Goal: Task Accomplishment & Management: Complete application form

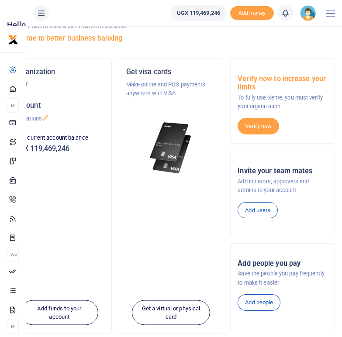
scroll to position [20, 0]
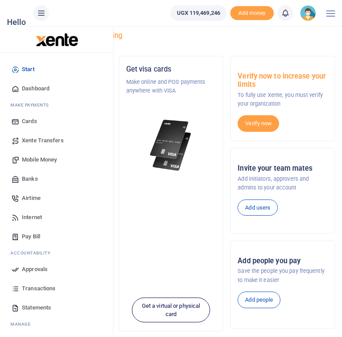
click at [39, 160] on span "Mobile Money" at bounding box center [39, 160] width 35 height 9
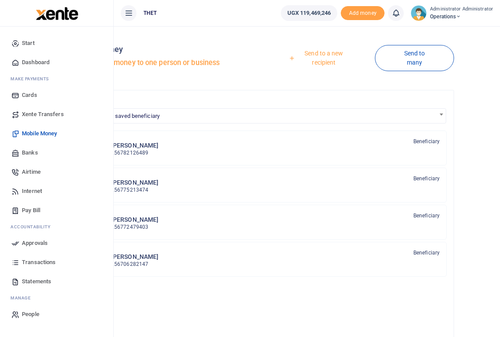
click at [320, 56] on link "Send to a new recipient" at bounding box center [320, 57] width 108 height 25
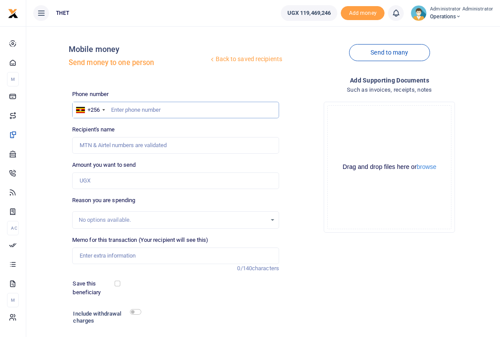
click at [132, 111] on input "text" at bounding box center [175, 110] width 207 height 17
type input "0786788972"
type input "Aston Tumuhimbise"
type input "07867889"
type input "0779006021"
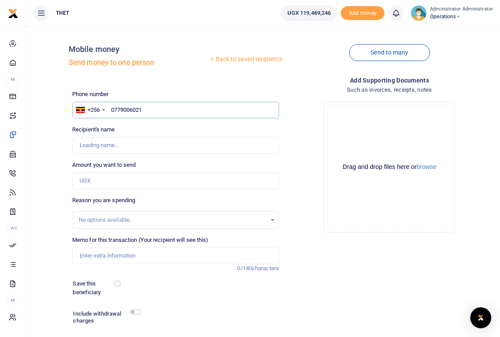
type input "Roseline Ashemereirwe"
type input "077900602"
type input "0780733263"
type input "Allen Muhairwe"
type input "07807332"
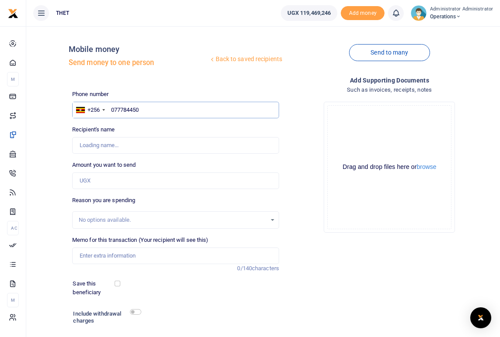
type input "0777844504"
type input "[PERSON_NAME]"
click at [296, 153] on div "Drop your files here Drag and drop files here or browse Powered by Uppy" at bounding box center [389, 167] width 207 height 145
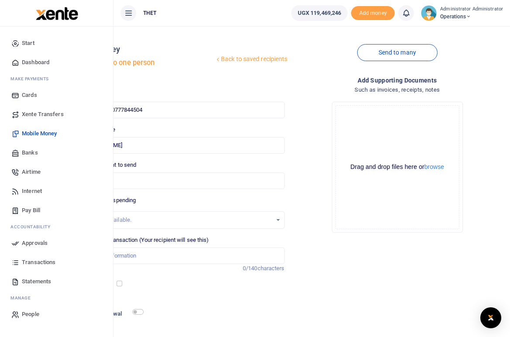
click at [409, 290] on div "Add supporting Documents Such as invoices, receipts, notes Drop your files here…" at bounding box center [397, 220] width 219 height 289
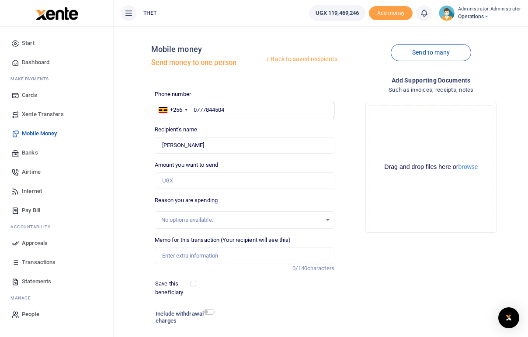
click at [236, 110] on input "0777844504" at bounding box center [245, 110] width 180 height 17
type input "077784450"
type input "0773474737"
type input "[PERSON_NAME]"
type input "077347473"
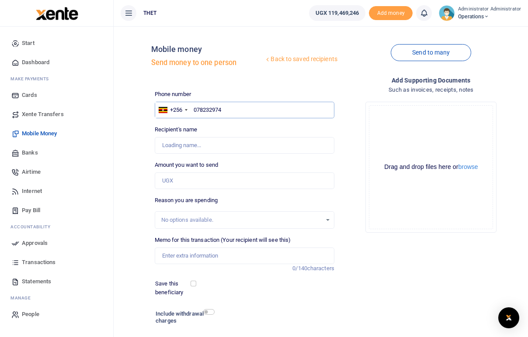
type input "0782329748"
type input "[PERSON_NAME]"
type input "078232974"
type input "0772660371"
type input "[PERSON_NAME]"
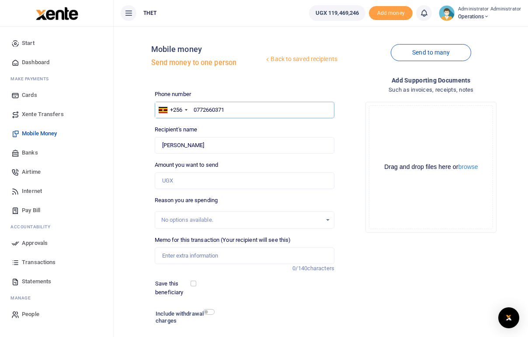
type input "077266037"
type input "0777258358"
type input "Godfrey Mweru"
type input "077725835"
type input "0782"
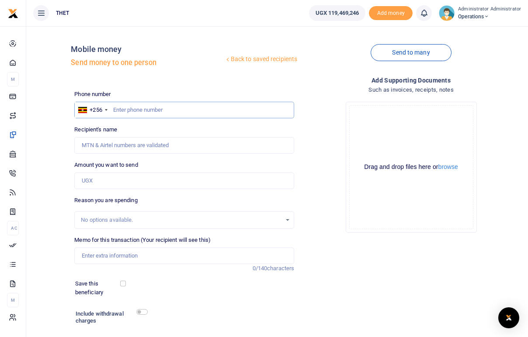
click at [135, 111] on input "text" at bounding box center [184, 110] width 220 height 17
type input "k"
type input "0782784035"
type input "Korutaro Christine"
click at [155, 110] on input "0782784035" at bounding box center [184, 110] width 220 height 17
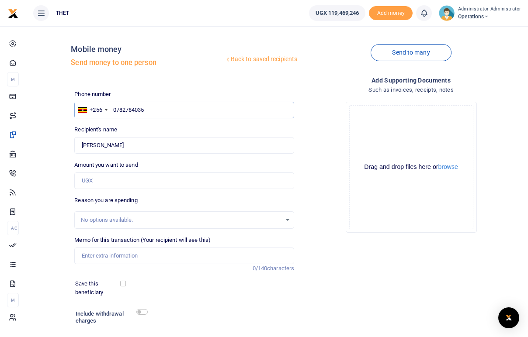
type input "078278403"
type input "0782329748"
type input "Tumusiime Violet"
type input "07823297"
type input "0779006021"
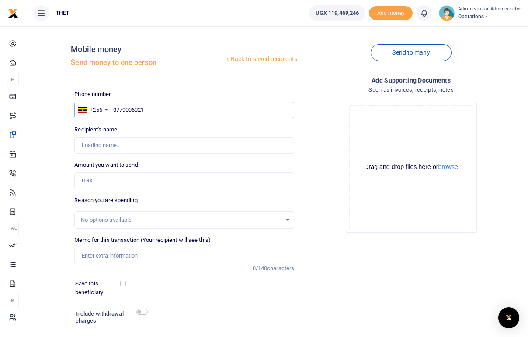
type input "Roseline Ashemereirwe"
type input "07790060"
type input "0789433522"
type input "Evelyne Musiimenta"
click at [151, 111] on input "0789433522" at bounding box center [184, 110] width 220 height 17
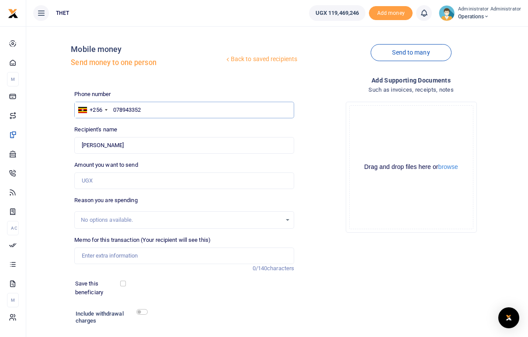
type input "07894335"
type input "0787245870"
type input "Shaivan Kyarisiima"
type input "078724587"
type input "0782334685"
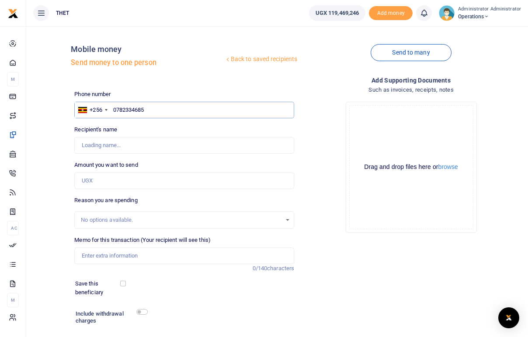
type input "Kyamagana Hilda Rugabs"
type input "078233468"
type input "0788263939"
type input "Esther Bully Kiden"
type input "0788263939"
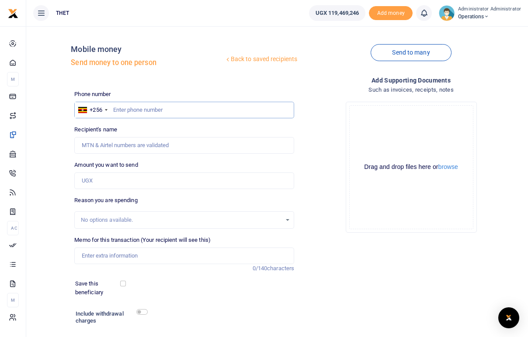
click at [128, 114] on input "text" at bounding box center [184, 110] width 220 height 17
type input "0788263939"
type input "[PERSON_NAME] Kiden"
click at [314, 156] on div "Drop your files here Drag and drop files here or browse Powered by Uppy" at bounding box center [411, 167] width 220 height 145
click at [153, 110] on input "0788263939" at bounding box center [184, 110] width 220 height 17
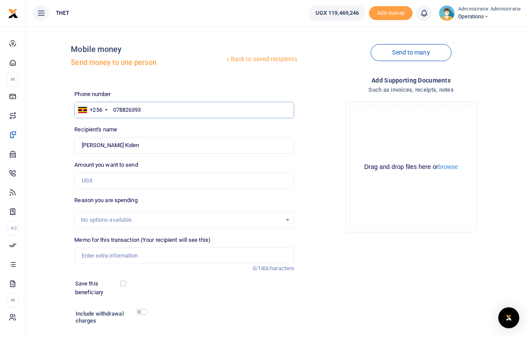
type input "07882639"
type input "0772546133"
type input "Scovia Fokushaba"
click at [307, 125] on div "Drop your files here Drag and drop files here or browse Powered by Uppy" at bounding box center [411, 167] width 220 height 145
click at [324, 150] on div "Drop your files here Drag and drop files here or browse Powered by Uppy" at bounding box center [411, 167] width 220 height 145
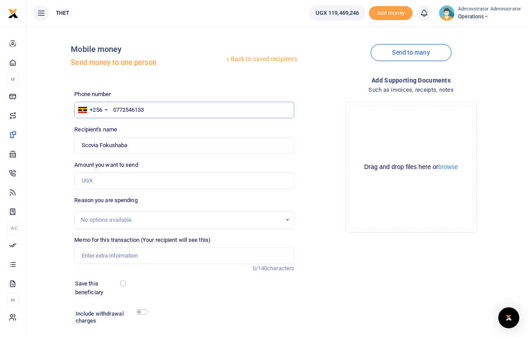
click at [159, 111] on input "0772546133" at bounding box center [184, 110] width 220 height 17
type input "07725461"
type input "0776393288"
type input "[PERSON_NAME]"
click at [355, 265] on div "Add supporting Documents Such as invoices, receipts, notes Drop your files here…" at bounding box center [411, 220] width 227 height 289
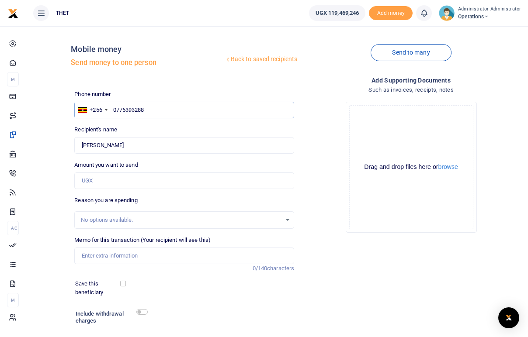
click at [186, 111] on input "0776393288" at bounding box center [184, 110] width 220 height 17
type input "07763932"
type input "0789433522"
type input "Evelyne Musiimenta"
click at [174, 110] on input "0789433522" at bounding box center [184, 110] width 220 height 17
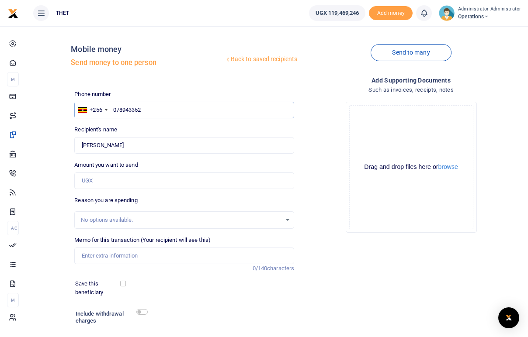
type input "07894335"
type input "0782784035"
type input "Korutaro Christine"
click at [159, 110] on input "0782784035" at bounding box center [184, 110] width 220 height 17
type input "078278403"
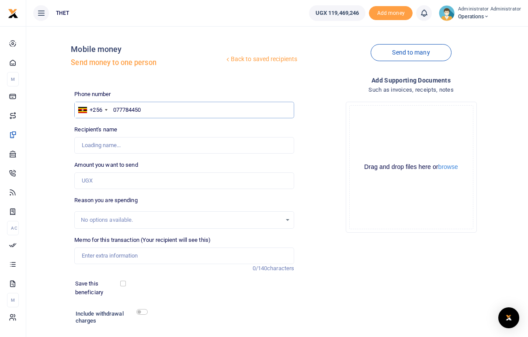
type input "0777844504"
type input "Roseline Kanoeli"
type input "0777844504"
click at [175, 107] on input "text" at bounding box center [184, 110] width 220 height 17
type input "0786788972"
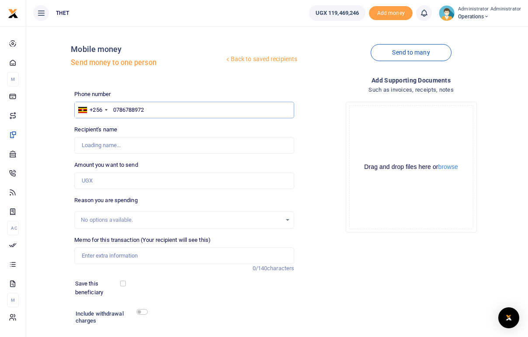
type input "Aston Tumuhimbise"
click at [158, 108] on input "0786788972" at bounding box center [184, 110] width 220 height 17
type input "078678897"
type input "0779006021"
type input "[PERSON_NAME]"
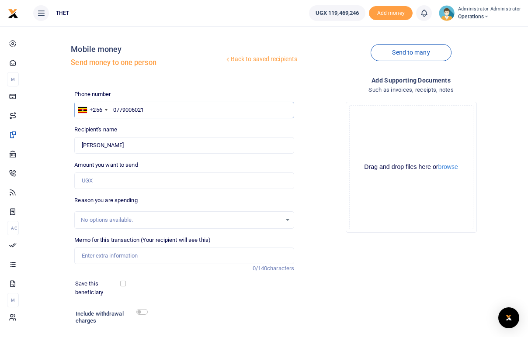
click at [159, 111] on input "0779006021" at bounding box center [184, 110] width 220 height 17
type input "077900602"
type input "0780733263"
type input "Allen Muhairwe"
click at [155, 111] on input "0780733263" at bounding box center [184, 110] width 220 height 17
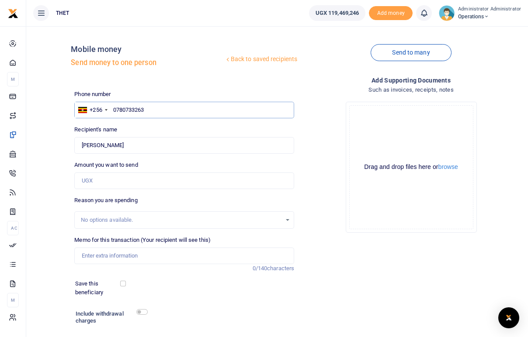
type input "078073326"
type input "0777844504"
type input "Roseline Kanoeli"
type input "07778445"
type input "0773474737"
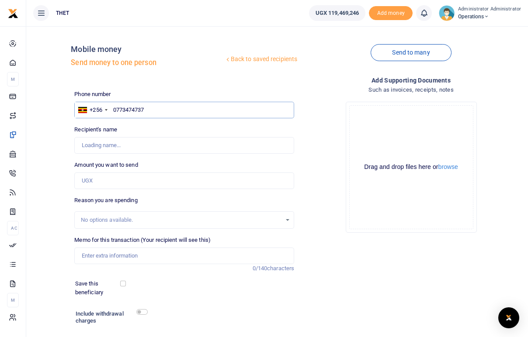
type input "Monica Komugabo"
click at [149, 108] on input "0773474737" at bounding box center [184, 110] width 220 height 17
type input "077347473"
type input "0782329748"
type input "Tumusiime Violet"
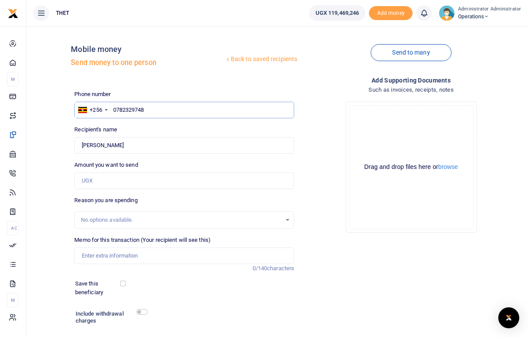
click at [155, 108] on input "0782329748" at bounding box center [184, 110] width 220 height 17
type input "07823297"
type input "0772660371"
type input "Lilian Nambagira"
click at [150, 109] on input "0772660371" at bounding box center [184, 110] width 220 height 17
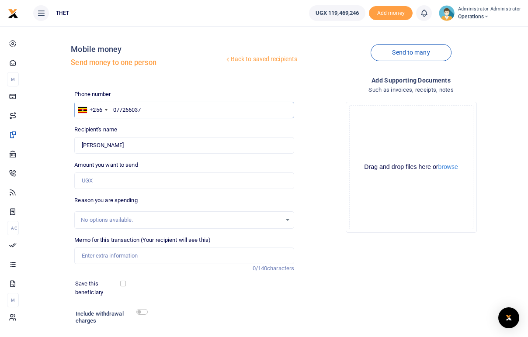
type input "07726603"
click at [146, 109] on input "07" at bounding box center [184, 110] width 220 height 17
type input "0787245870"
type input "Shaivan Kyarisiima"
click at [146, 108] on input "0787245870" at bounding box center [184, 110] width 220 height 17
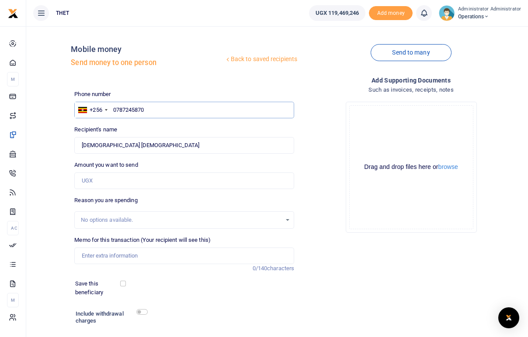
type input "078724587"
type input "0782334685"
type input "Kyamagana Hilda Rugabs"
click at [313, 132] on div "Drop your files here Drag and drop files here or browse Powered by Uppy" at bounding box center [411, 167] width 220 height 145
click at [308, 315] on div "Add supporting Documents Such as invoices, receipts, notes Drop your files here…" at bounding box center [411, 220] width 227 height 289
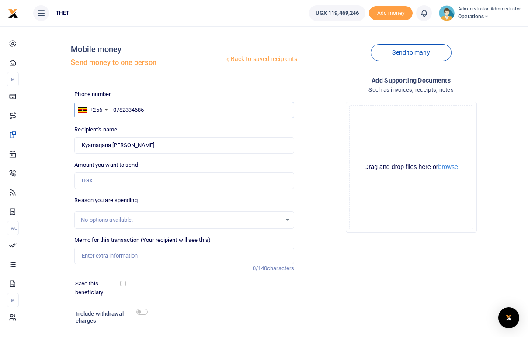
click at [154, 108] on input "0782334685" at bounding box center [184, 110] width 220 height 17
type input "078233468"
type input "0788263939"
type input "Esther Bully Kiden"
click at [154, 113] on input "0788263939" at bounding box center [184, 110] width 220 height 17
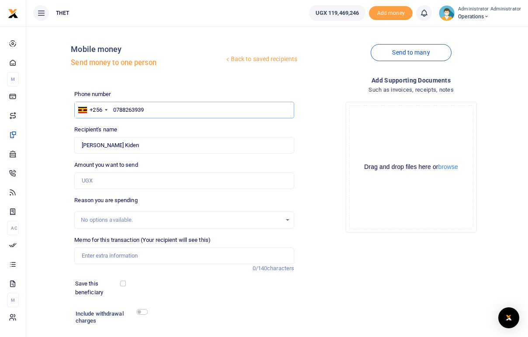
type input "078826393"
type input "0772546133"
type input "Scovia Fokushaba"
click at [156, 114] on input "0772546133" at bounding box center [184, 110] width 220 height 17
type input "077254613"
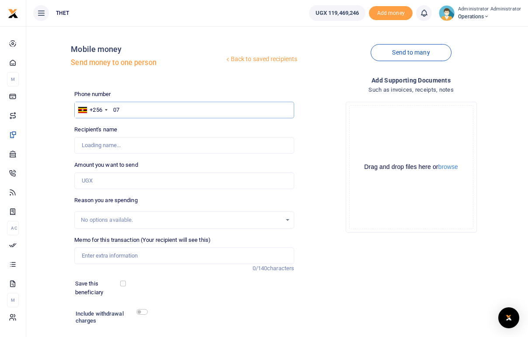
type input "0"
click at [167, 111] on input "text" at bounding box center [184, 110] width 220 height 17
type input "0776393288"
type input "Sandra Amwine"
type input "0776393288"
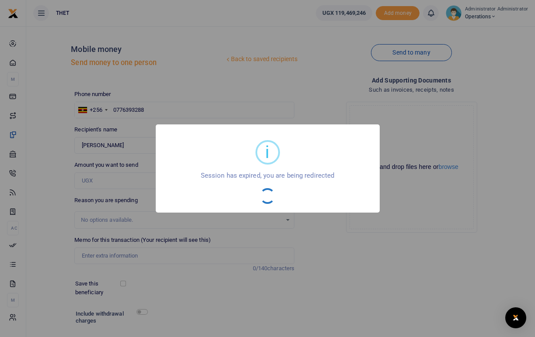
click at [375, 263] on div "i × Session has expired, you are being redirected OK No Cancel" at bounding box center [267, 168] width 535 height 337
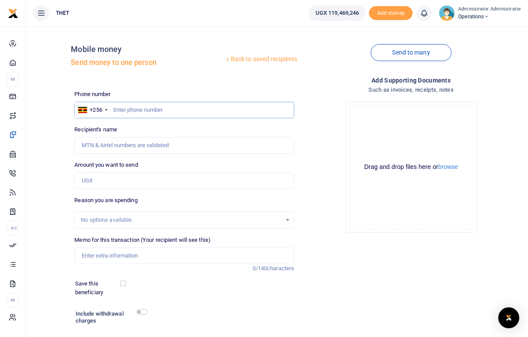
click at [154, 107] on input "text" at bounding box center [184, 110] width 220 height 17
type input "0772338151"
type input "[PERSON_NAME]"
click at [175, 112] on input "0772338151" at bounding box center [184, 110] width 220 height 17
type input "077233815"
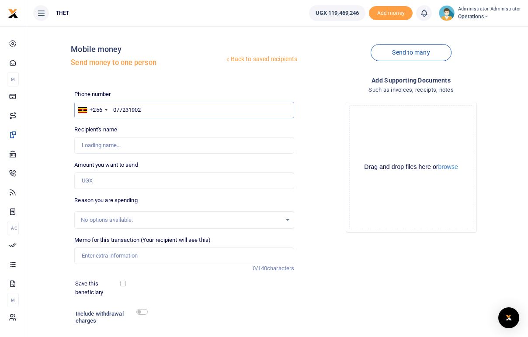
type input "0772319020"
type input "[PERSON_NAME]"
click at [155, 111] on input "0772319020" at bounding box center [184, 110] width 220 height 17
type input "077231902"
type input "0774406161"
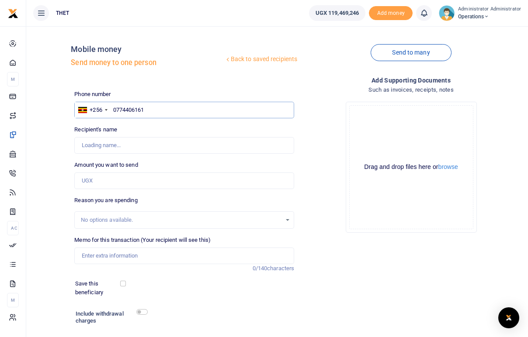
type input "[PERSON_NAME]"
click at [155, 108] on input "0774406161" at bounding box center [184, 110] width 220 height 17
type input "077440616"
type input "0788584653"
type input "[PERSON_NAME]"
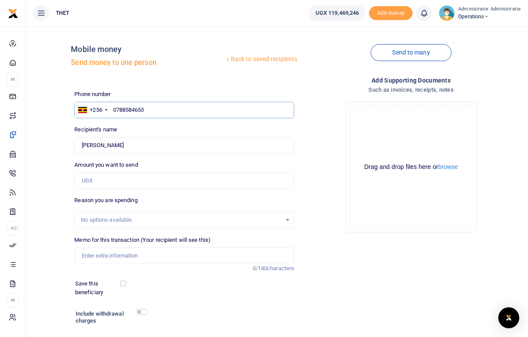
click at [158, 109] on input "0788584653" at bounding box center [184, 110] width 220 height 17
type input "078858465"
type input "0772361878"
type input "[PERSON_NAME]"
click at [150, 110] on input "0772361878" at bounding box center [184, 110] width 220 height 17
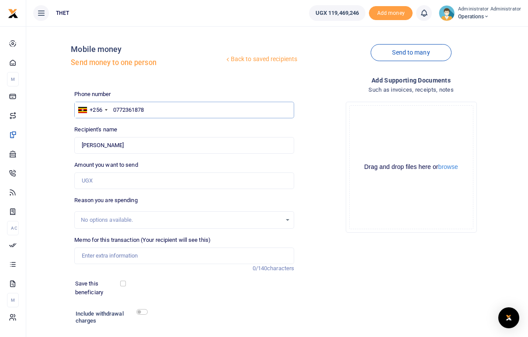
type input "077236187"
type input "0786500032"
type input "[PERSON_NAME]"
click at [152, 110] on input "0786500032" at bounding box center [184, 110] width 220 height 17
type input "078650003"
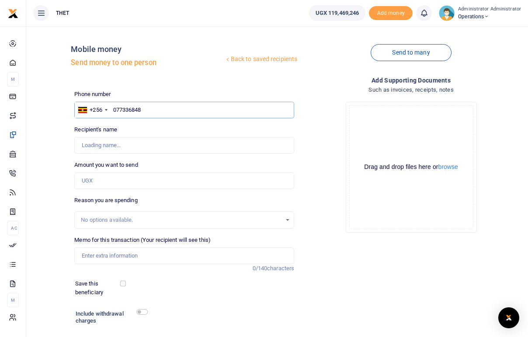
type input "0773368483"
type input "[PERSON_NAME]"
click at [161, 108] on input "0773368483" at bounding box center [184, 110] width 220 height 17
type input "07733684"
type input "0782500543"
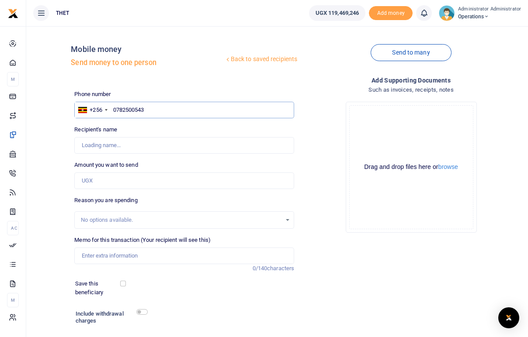
type input "[PERSON_NAME] [PERSON_NAME]"
click at [169, 108] on input "0782500543" at bounding box center [184, 110] width 220 height 17
type input "078250054"
type input "0772382131"
type input "Doreen Asea Byabu"
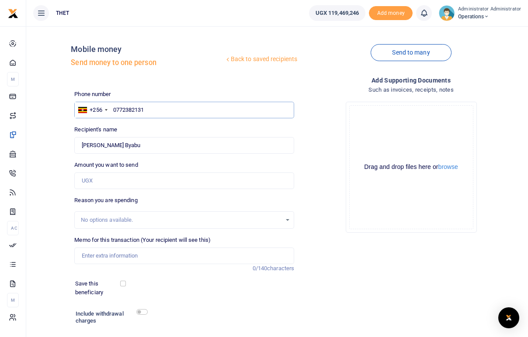
click at [155, 111] on input "0772382131" at bounding box center [184, 110] width 220 height 17
type input "07723821"
click at [134, 110] on input "07723" at bounding box center [184, 110] width 220 height 17
type input "0772382131"
type input "Doreen Asea Byabu"
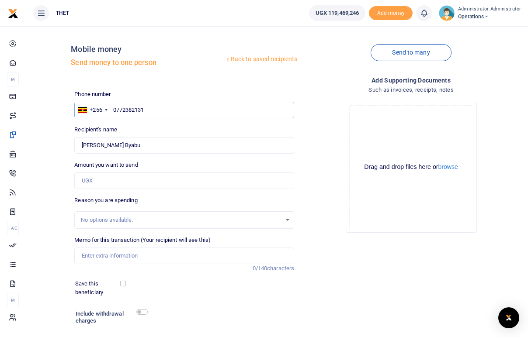
click at [148, 108] on input "0772382131" at bounding box center [184, 110] width 220 height 17
type input "07723821"
type input "0778235585"
type input "David Ebalu"
click at [162, 111] on input "0778235585" at bounding box center [184, 110] width 220 height 17
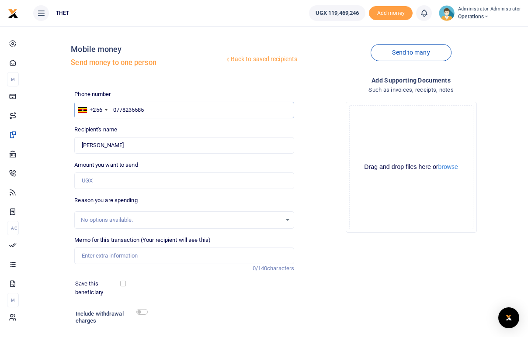
type input "077823558"
type input "0772546730"
type input "Nyakuru Antoniata"
click at [159, 111] on input "0772546730" at bounding box center [184, 110] width 220 height 17
type input "077254673"
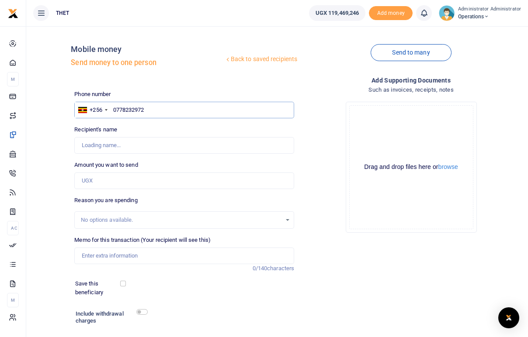
type input "07782329721"
type input "Mable Katusiime"
click at [471, 266] on div "Add supporting Documents Such as invoices, receipts, notes Drop your files here…" at bounding box center [411, 220] width 227 height 289
click at [154, 109] on input "07782329721" at bounding box center [184, 110] width 220 height 17
type input "07782329"
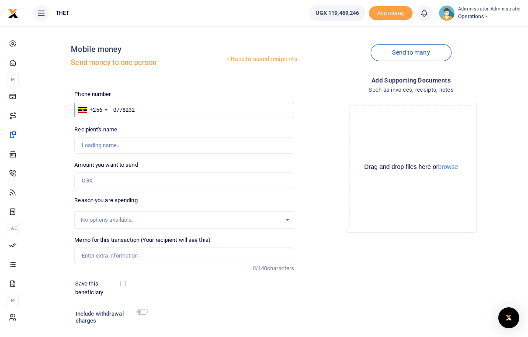
type input "077823"
type input "Mable Katusiime"
click at [123, 111] on input "077823" at bounding box center [184, 110] width 220 height 17
click at [131, 110] on input "07823" at bounding box center [184, 110] width 220 height 17
type input "0782329721"
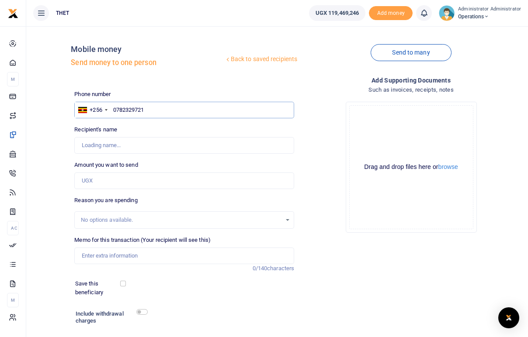
type input "Wile Zaitun"
type input "078232972"
type input "0772875723"
type input "Rukia Mawa"
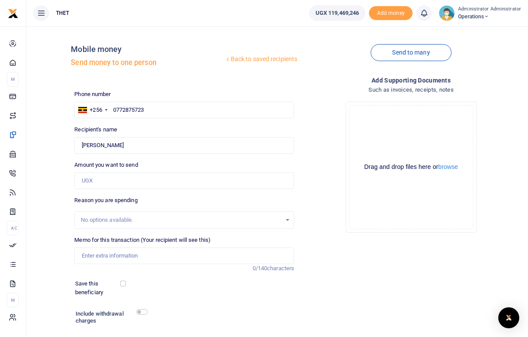
click at [322, 151] on div "Drop your files here Drag and drop files here or browse Powered by Uppy" at bounding box center [411, 167] width 220 height 145
click at [157, 112] on input "0772875723" at bounding box center [184, 110] width 220 height 17
type input "07728757"
type input "077"
click at [124, 110] on input "text" at bounding box center [184, 110] width 220 height 17
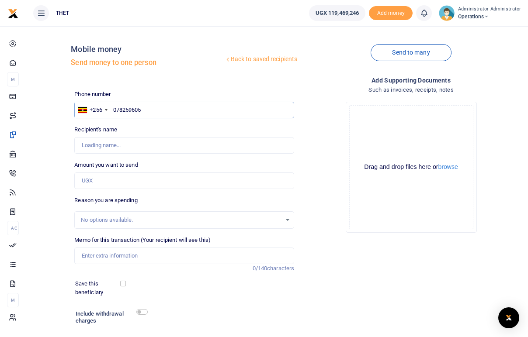
type input "0782596055"
type input "Ogenitho Yemima"
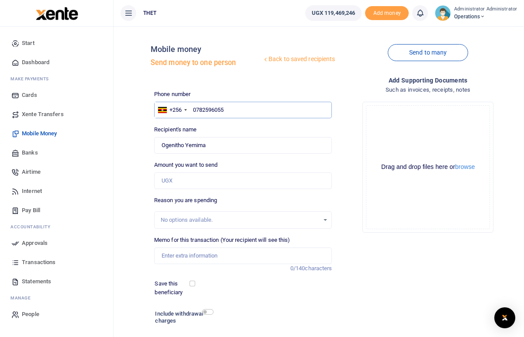
click at [236, 107] on input "0782596055" at bounding box center [243, 110] width 178 height 17
type input "07825960"
type input "0782832787"
type input "Proscovia Anichan"
type input "078283278"
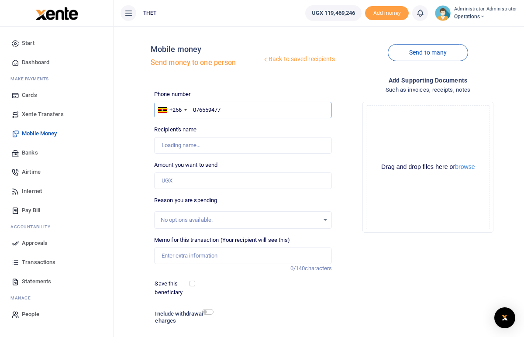
type input "0765594770"
type input "Doreen Amale Happy"
type input "076559477"
type input "0777709277"
type input "Agnes Joyo"
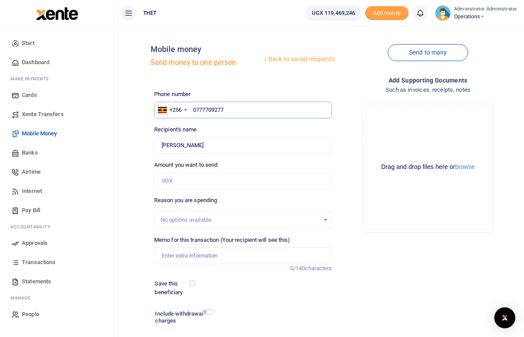
type input "077770927"
type input "0774401525"
type input "Angela Ajidiru"
click at [240, 104] on input "0774401525" at bounding box center [243, 110] width 178 height 17
type input "077440152"
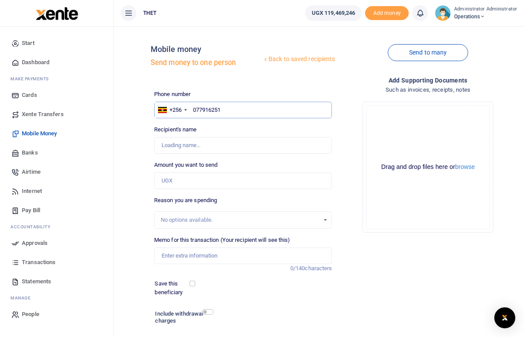
type input "0779162514"
type input "Kalishum Odruko"
type input "077916251"
type input "0782476084"
type input "Alice Assah Ocokoru"
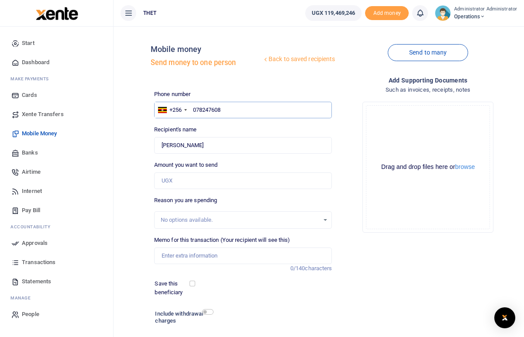
type input "07824760"
type input "0779162514"
type input "Kalishum Odruko"
type input "07791625"
type input "07"
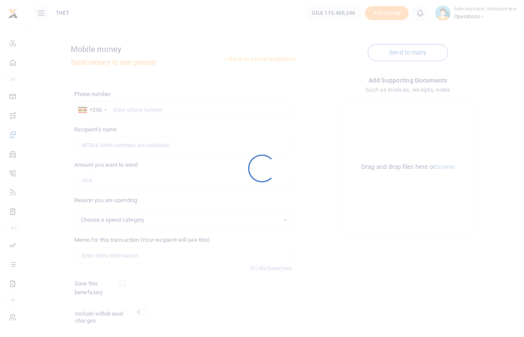
select select
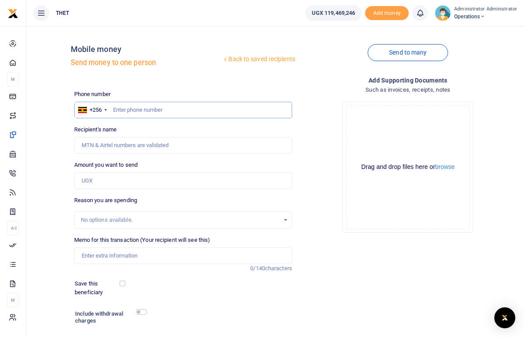
click at [140, 111] on input "text" at bounding box center [183, 110] width 218 height 17
type input "0777099143"
type input "[PERSON_NAME]"
type input "07770991"
type input "0779204099"
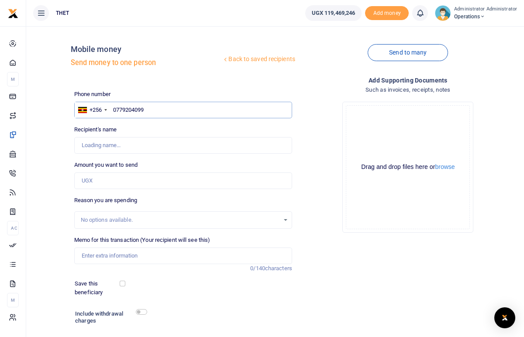
type input "[PERSON_NAME]"
click at [153, 109] on input "0779204099" at bounding box center [183, 110] width 218 height 17
type input "07792040"
type input "0776037995"
type input "Phionah Kansiime"
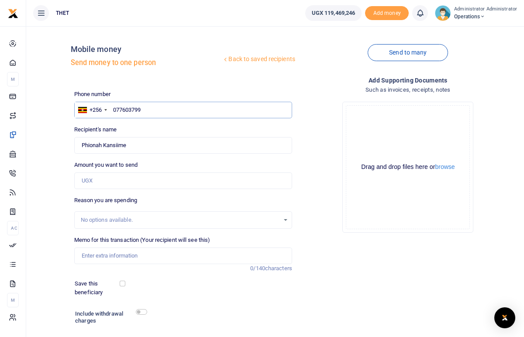
type input "07760379"
type input "0775722730"
type input "[PERSON_NAME] Nimusima"
click at [157, 112] on input "0775722730" at bounding box center [183, 110] width 218 height 17
type input "07757227"
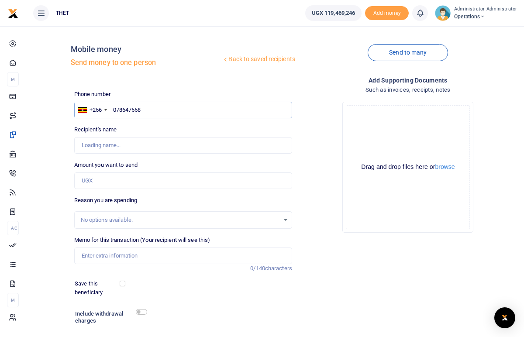
type input "0786475586"
type input "Gift Nuwanyeta"
type input "078647558"
click at [133, 114] on input "07" at bounding box center [183, 110] width 218 height 17
type input "0773111581"
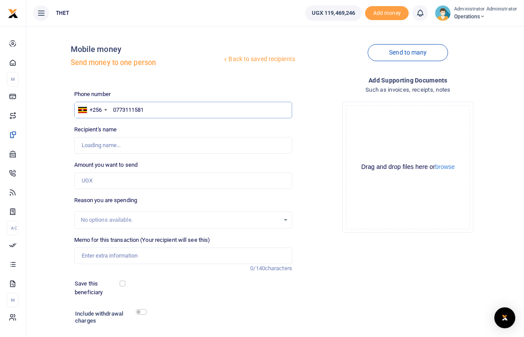
type input "Ruth Ampaire"
type input "077311158"
type input "0783865092"
type input "Gloria Busingye"
type input "078386509"
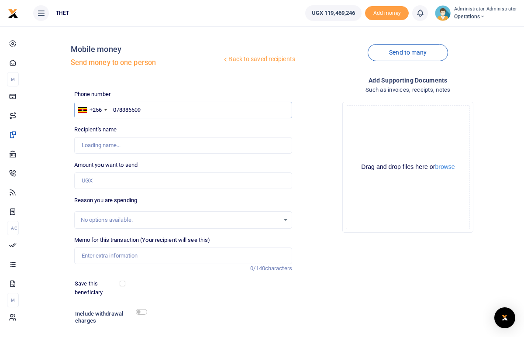
type input "0783865092"
type input "Gloria Busingye"
type input "078386509"
type input "0784200141"
type input "Christine Gumoshabe"
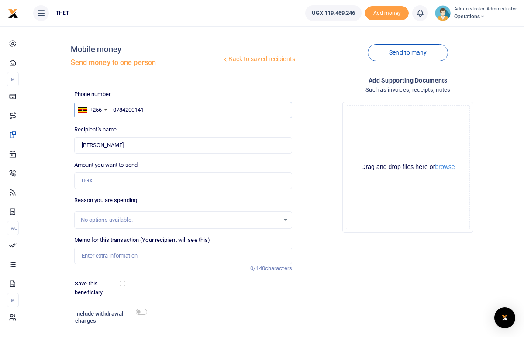
type input "078420014"
type input "0775"
click at [172, 108] on input "text" at bounding box center [183, 110] width 218 height 17
type input "0775294583"
type input "Martha Namusoke"
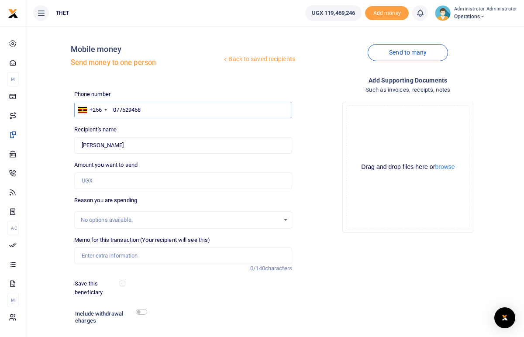
type input "07752945"
type input "0703908476"
type input "Evas Atukwatse"
click at [152, 107] on input "0703908476" at bounding box center [183, 110] width 218 height 17
type input "07039084"
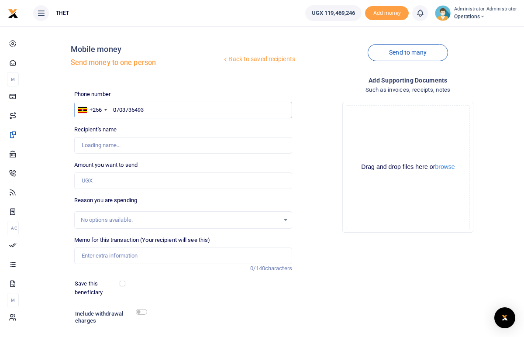
type input "0703735493"
click at [170, 121] on div "Phone number +256 Uganda +256 0703735493 Phone is required. Recipient's name Fo…" at bounding box center [183, 227] width 225 height 274
type input "Kushaba Costa"
click at [153, 111] on input "0703735493" at bounding box center [183, 110] width 218 height 17
type input "070373549"
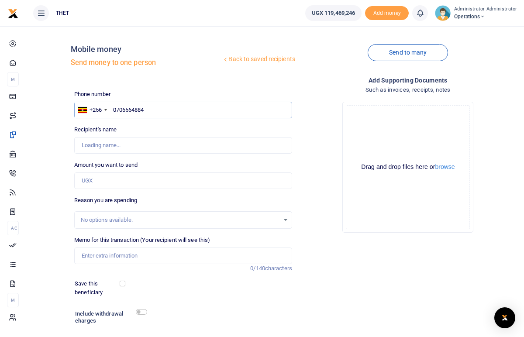
type input "0706564884"
click at [179, 126] on div "Recipient's name Found Name is required." at bounding box center [183, 139] width 218 height 28
type input "Rose Kembabazi"
click at [149, 110] on input "0706564884" at bounding box center [183, 110] width 218 height 17
type input "07065648"
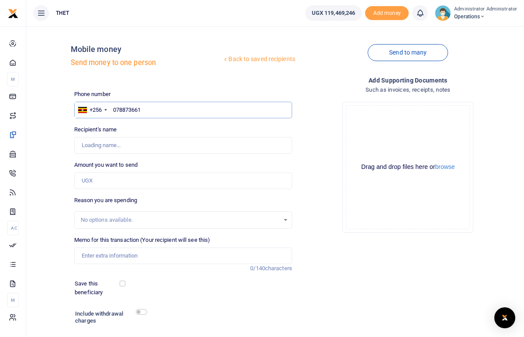
type input "0788736619"
type input "Mercy Komuhangi"
type input "07887366"
type input "0773111954"
type input "Lillian Kirabo"
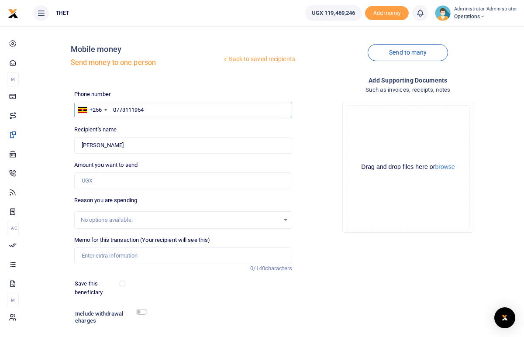
type input "077311195"
type input "0757131046"
type input "Nsimiirwe Irene"
type input "075713104"
type input "0750473025"
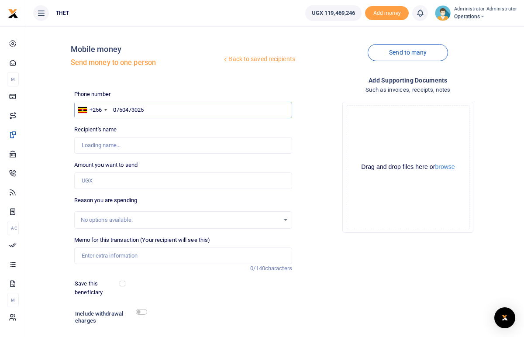
type input "Charity Nabaasa"
click at [152, 110] on input "0750473025" at bounding box center [183, 110] width 218 height 17
type input "07504730"
type input "0789674472"
type input "Diana Komukago"
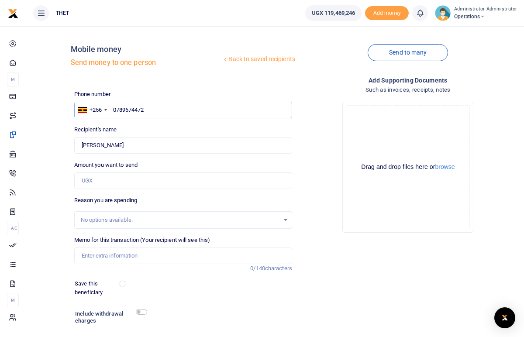
type input "078967447"
type input "0777581796"
type input "Lillian Arinaitwe"
type input "0777581796"
click at [127, 111] on input "text" at bounding box center [183, 110] width 218 height 17
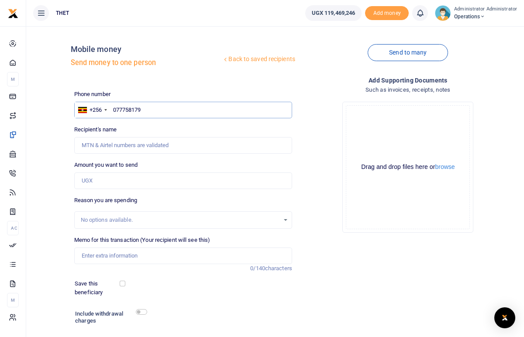
type input "0777581796"
type input "[PERSON_NAME]"
type input "077758179"
type input "0783913240"
type input "Serina Atukwase"
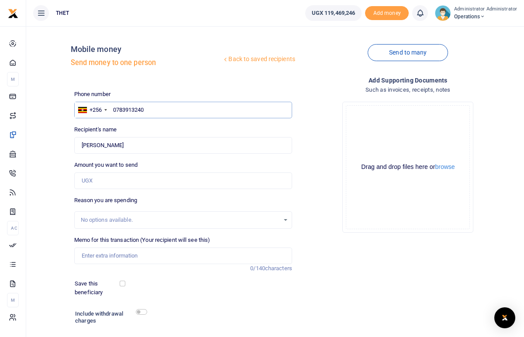
type input "078391324"
type input "0782306405"
type input "Lodius Ampeire"
type input "078230640"
type input "0772890536"
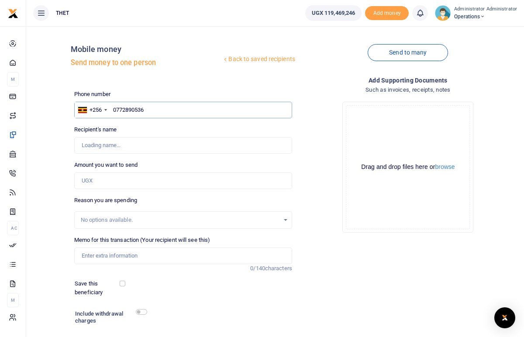
type input "Evalist Tumushabe"
type input "077289053"
type input "0700531854"
type input "Irene Ayesiga"
type input "070053185"
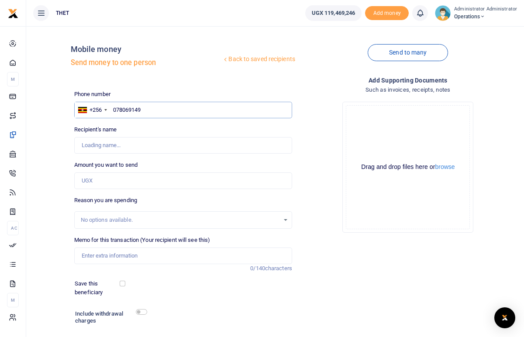
type input "0780691490"
type input "Judith Kyomukama"
type input "07806914"
type input "0776342941"
type input "Mary Kobusingye"
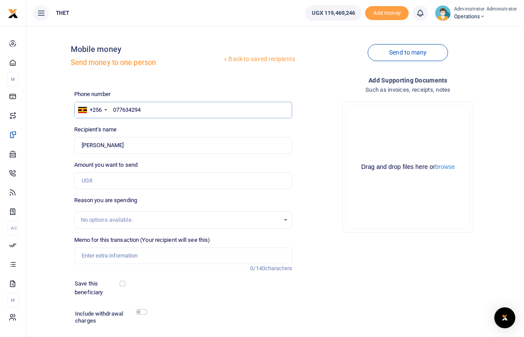
type input "07763429"
type input "0"
click at [309, 132] on div "Drop your files here Drag and drop files here or browse Powered by Uppy" at bounding box center [408, 167] width 218 height 145
click at [135, 111] on input "text" at bounding box center [183, 110] width 218 height 17
click at [214, 109] on input "text" at bounding box center [183, 110] width 218 height 17
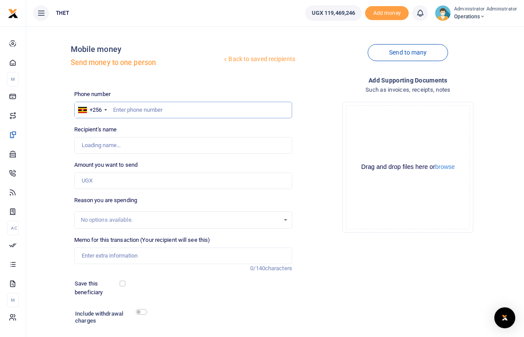
click at [174, 112] on input "text" at bounding box center [183, 110] width 218 height 17
type input "0787383046"
type input "Peace Ajidiru"
type input "078738304"
type input "0784657137"
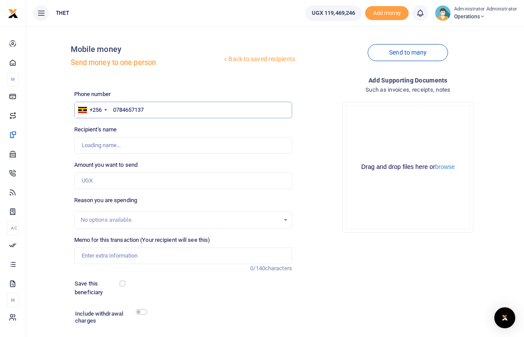
type input "Peter Avaga"
type input "07846571"
type input "0787940318"
type input "Joyce Drijaru"
type input "0787940318"
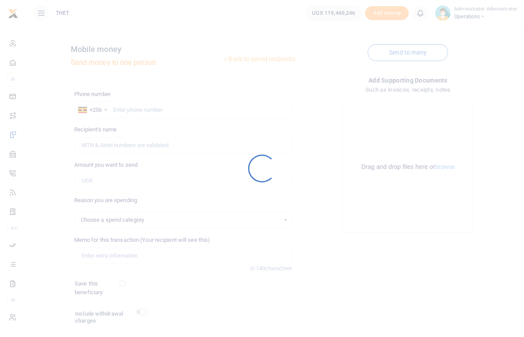
select select
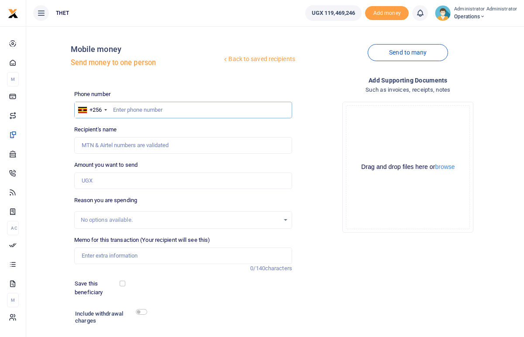
click at [120, 110] on input "text" at bounding box center [183, 110] width 218 height 17
type input "0773817021"
type input "[PERSON_NAME]"
type input "07738170"
type input "0773627546"
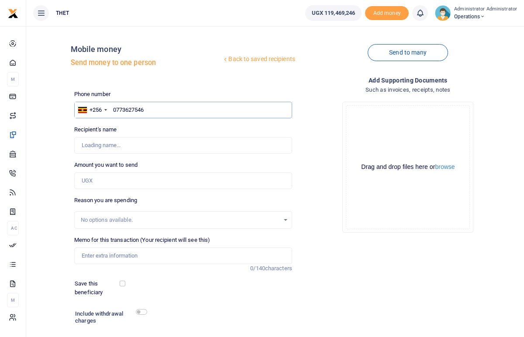
type input "[PERSON_NAME]"
type input "07736275"
type input "0772198885"
type input "[PERSON_NAME]"
type input "07721988"
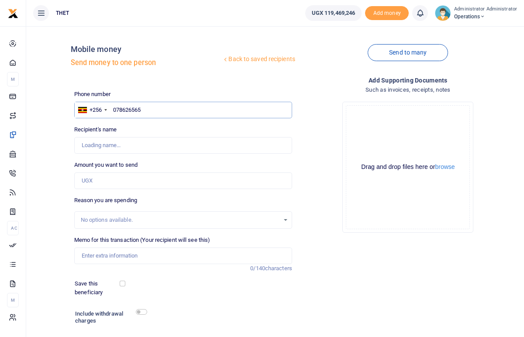
type input "0786265656"
type input "[PERSON_NAME] [PERSON_NAME]"
type input "07862656"
type input "0786525203"
type input "[PERSON_NAME] Ceniru"
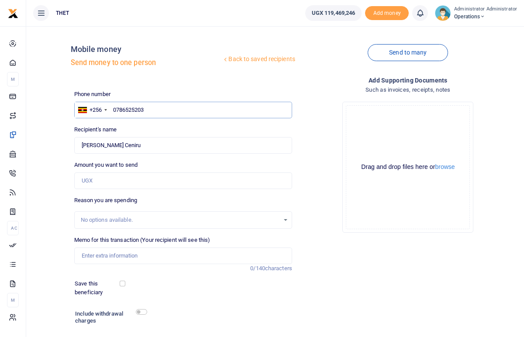
type input "078652520"
type input "0782712088"
type input "[PERSON_NAME] Waru"
type input "0782712088"
click at [447, 291] on div "Add supporting Documents Such as invoices, receipts, notes Drop your files here…" at bounding box center [408, 220] width 225 height 289
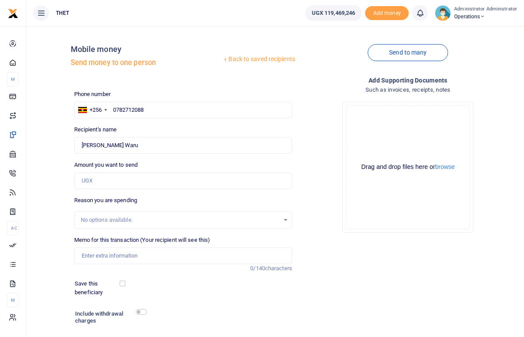
click at [418, 272] on div "Add supporting Documents Such as invoices, receipts, notes Drop your files here…" at bounding box center [408, 220] width 225 height 289
click at [403, 52] on link "Send to many" at bounding box center [408, 52] width 80 height 17
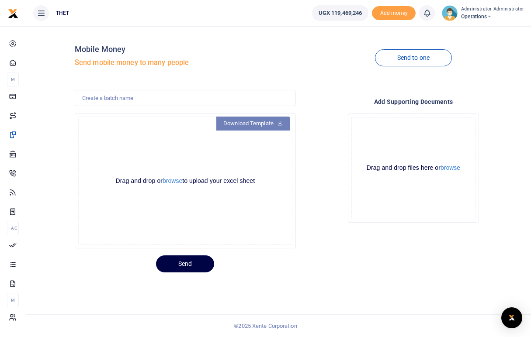
click at [253, 124] on link "Download Template" at bounding box center [252, 124] width 73 height 14
